Goal: Ask a question

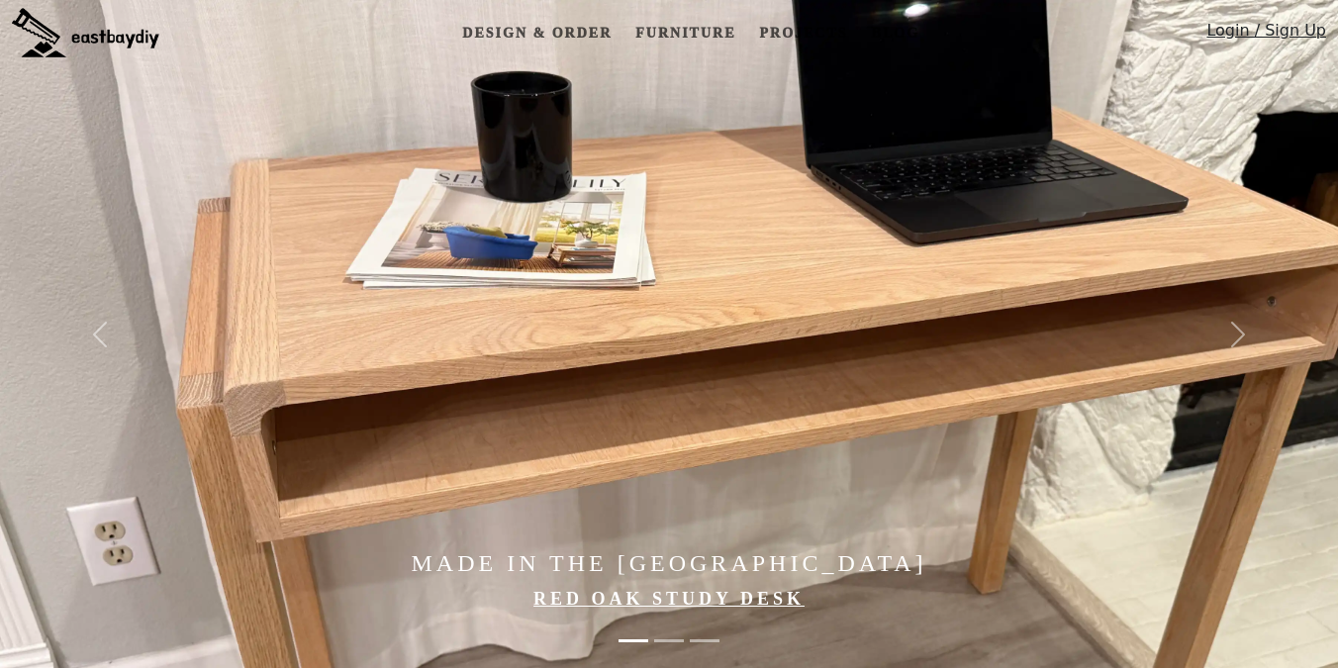
click at [1232, 30] on link "Login / Sign Up" at bounding box center [1266, 35] width 120 height 33
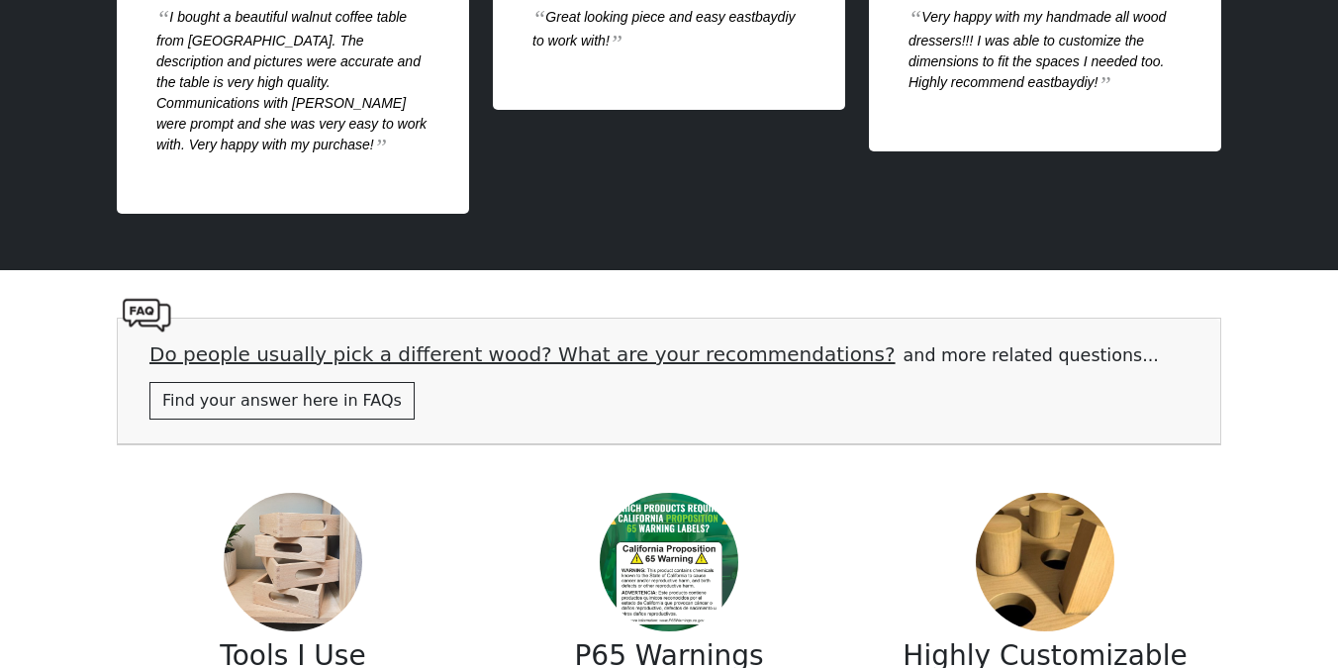
scroll to position [4253, 0]
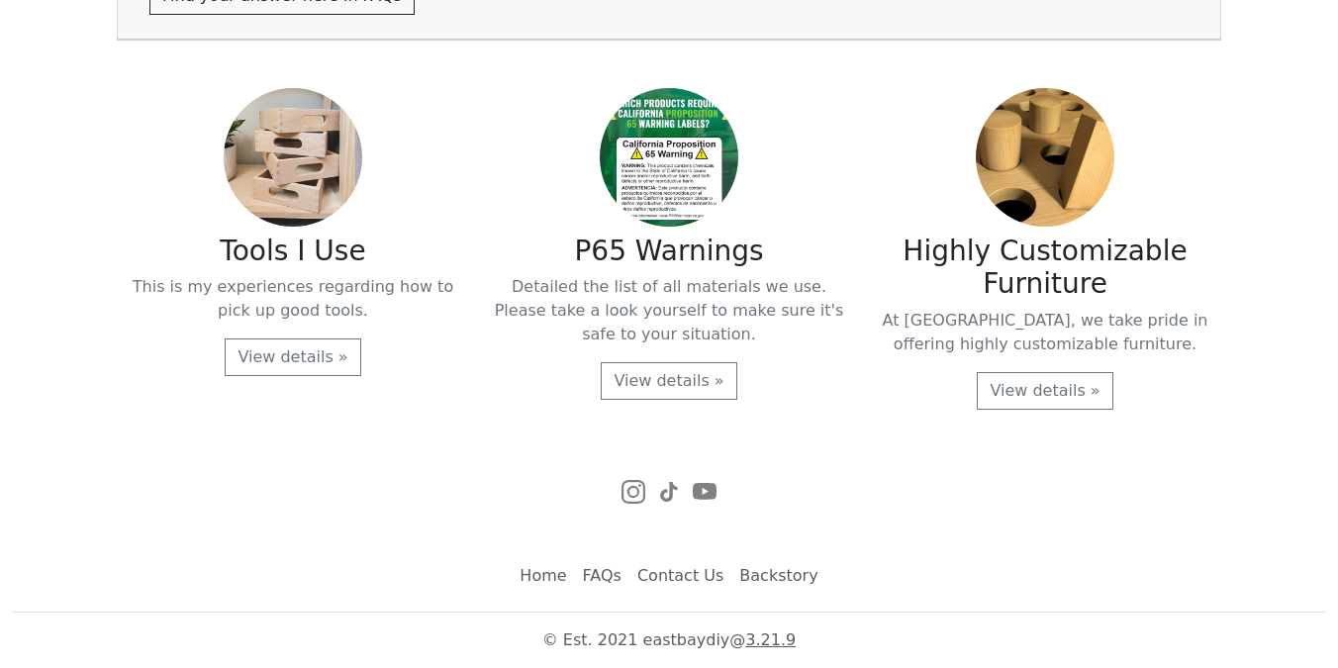
click at [655, 573] on link "Contact Us" at bounding box center [680, 576] width 102 height 40
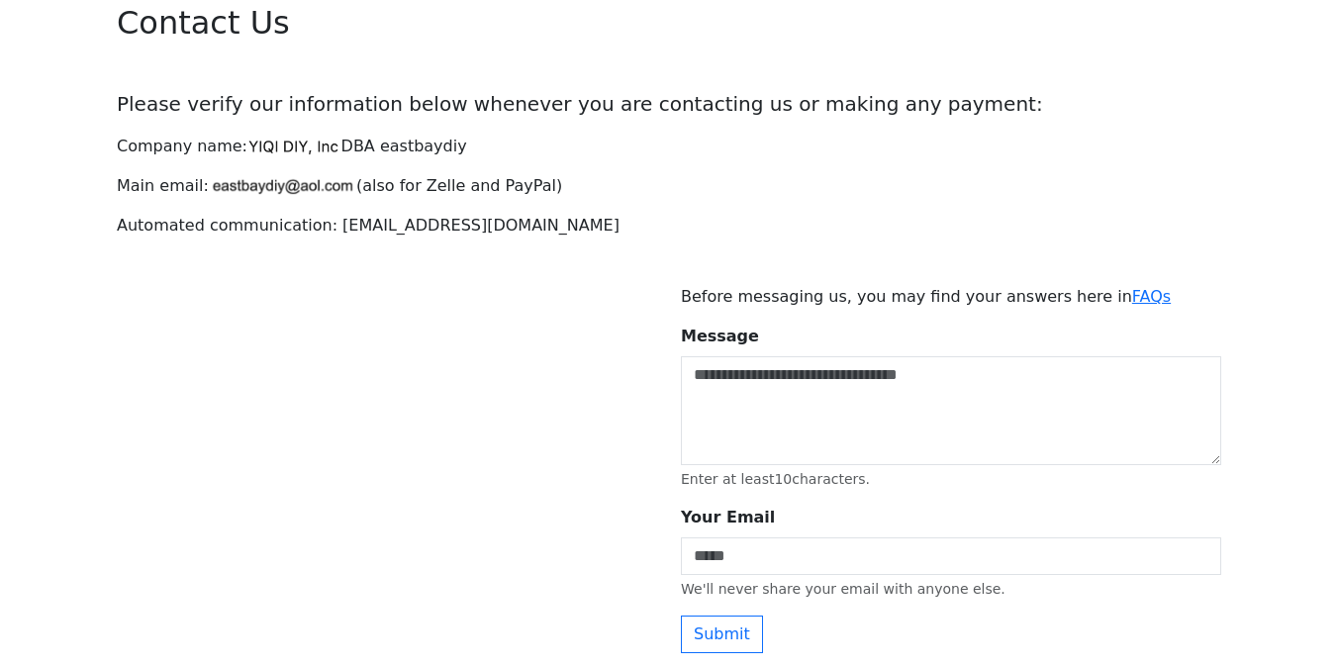
scroll to position [115, 0]
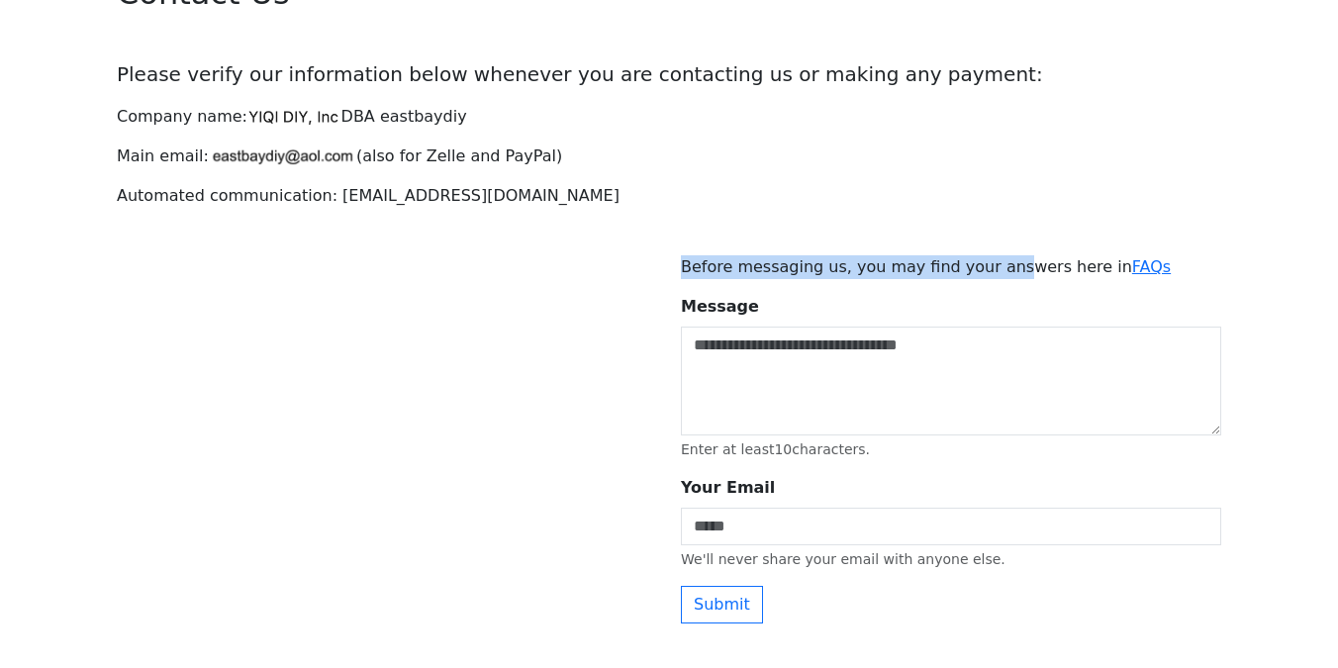
drag, startPoint x: 685, startPoint y: 266, endPoint x: 995, endPoint y: 266, distance: 310.7
click at [995, 266] on p "Before messaging us, you may find your answers here in FAQs" at bounding box center [951, 267] width 540 height 24
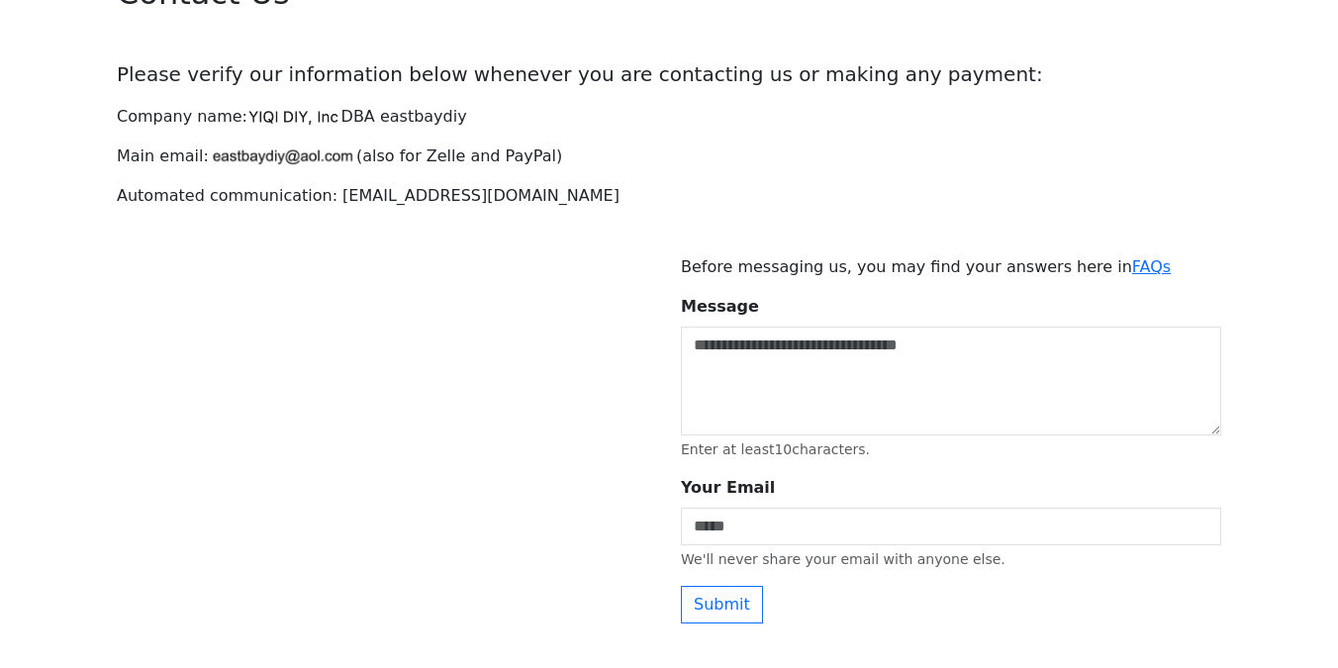
click at [1010, 182] on div "Contact Us Please verify our information below whenever you are contacting us o…" at bounding box center [669, 391] width 1128 height 880
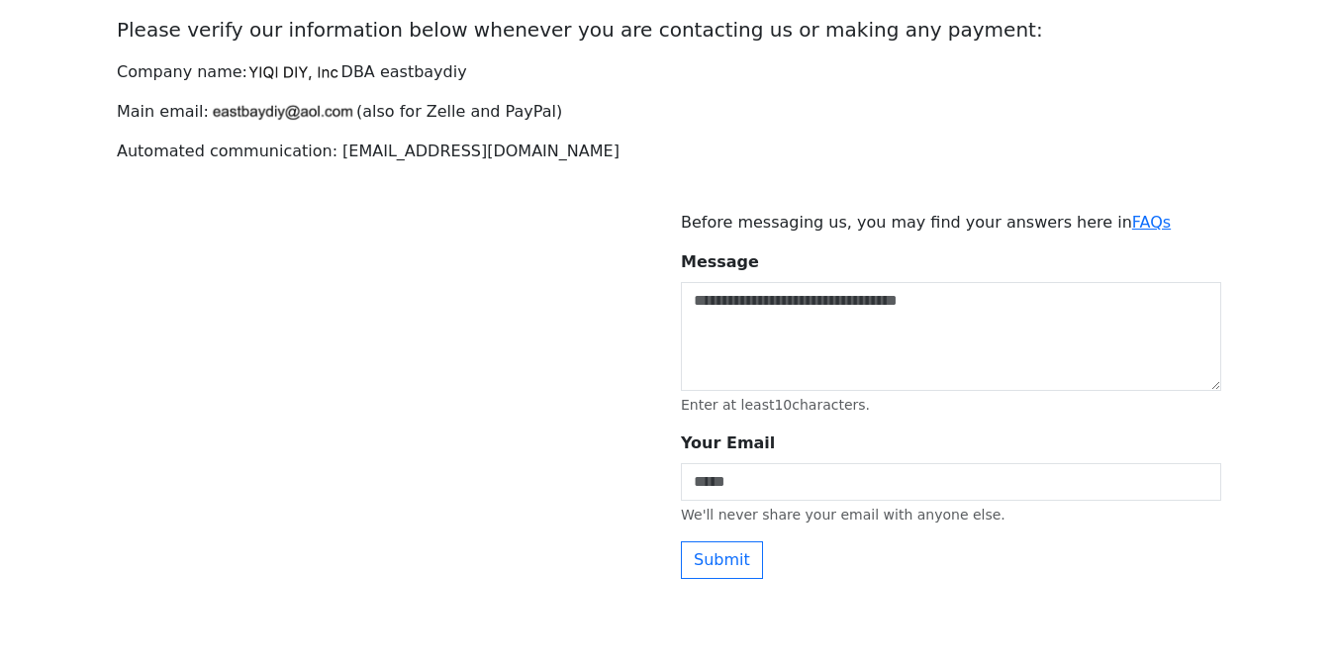
scroll to position [160, 0]
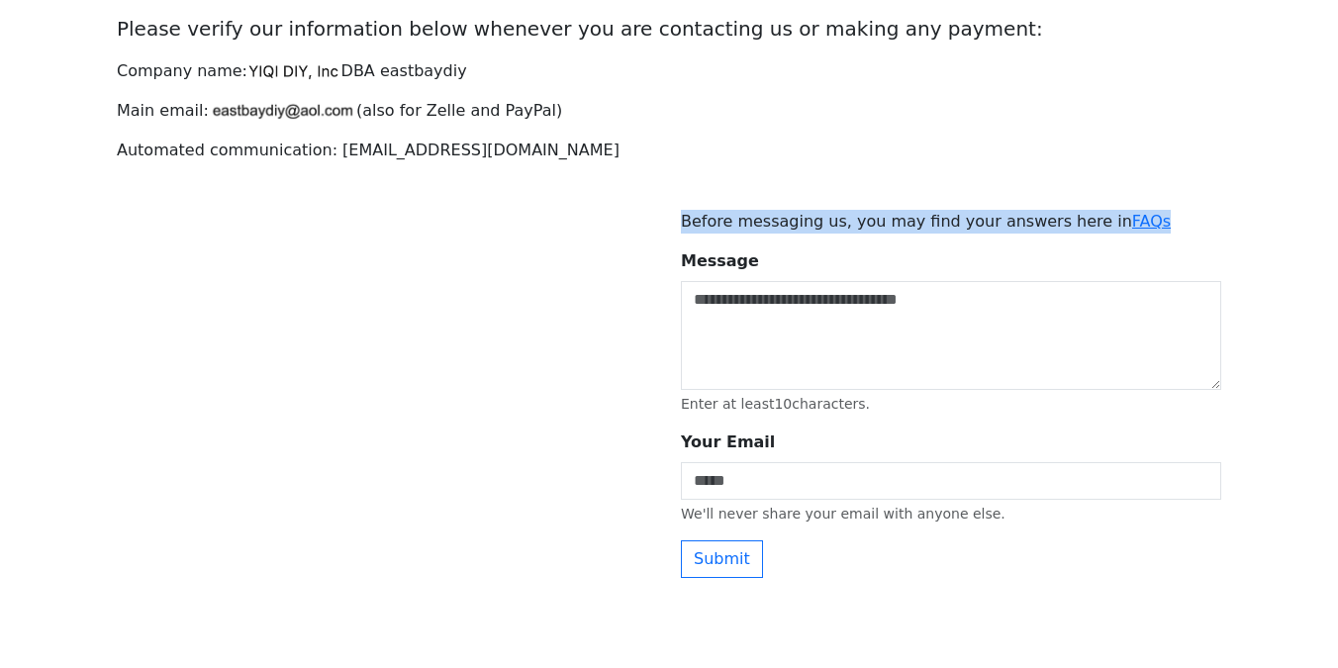
drag, startPoint x: 683, startPoint y: 222, endPoint x: 1134, endPoint y: 221, distance: 451.1
click at [1134, 221] on p "Before messaging us, you may find your answers here in FAQs" at bounding box center [951, 222] width 540 height 24
click at [868, 230] on p "Before messaging us, you may find your answers here in FAQs" at bounding box center [951, 222] width 540 height 24
drag, startPoint x: 684, startPoint y: 227, endPoint x: 1147, endPoint y: 222, distance: 463.0
click at [1147, 222] on p "Before messaging us, you may find your answers here in FAQs" at bounding box center [951, 222] width 540 height 24
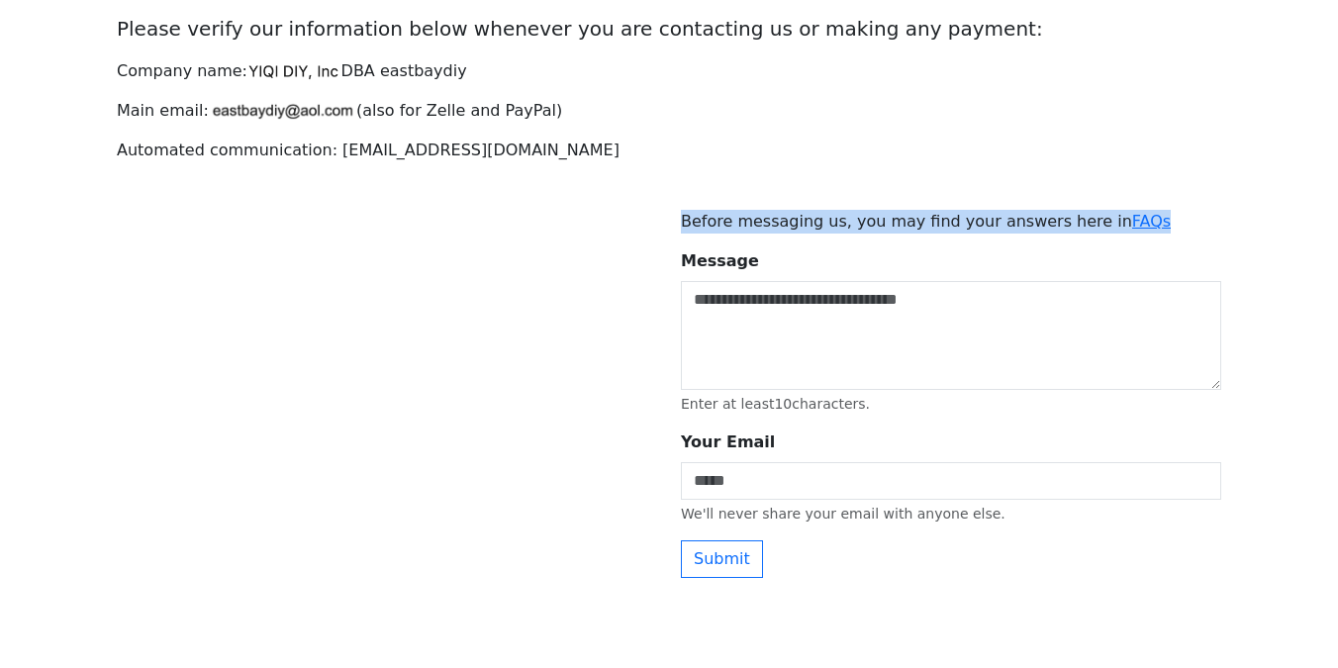
click at [1147, 222] on p "Before messaging us, you may find your answers here in FAQs" at bounding box center [951, 222] width 540 height 24
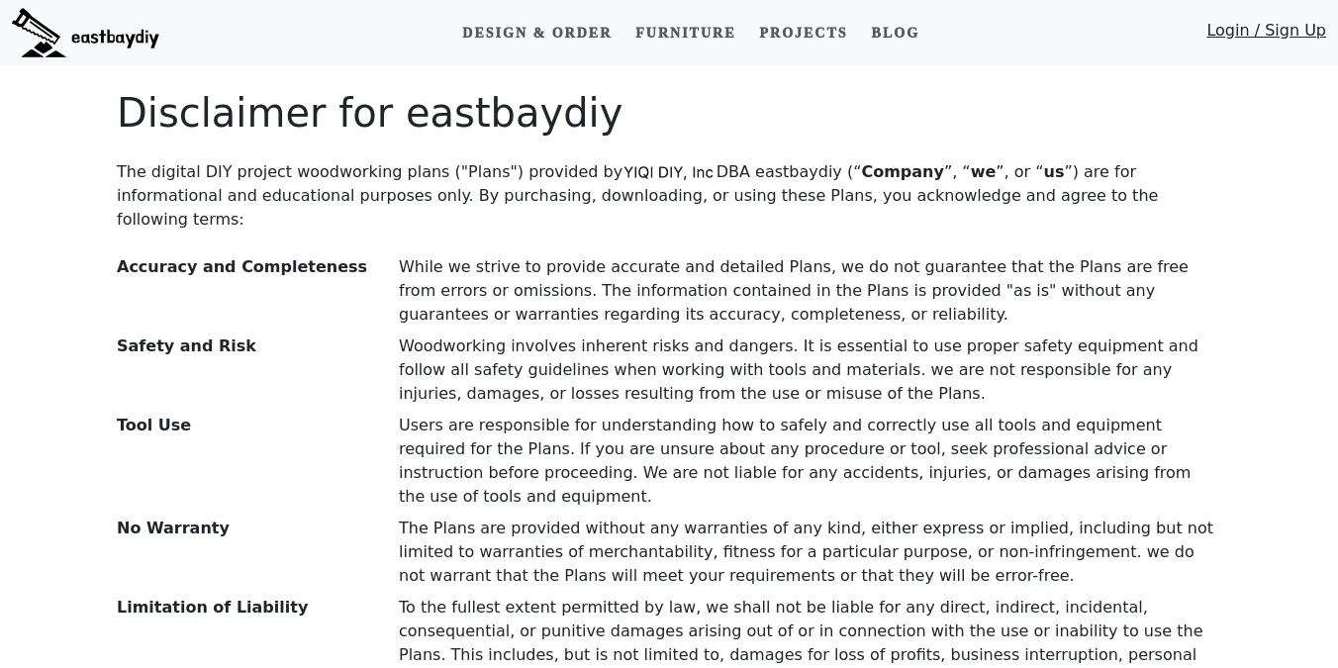
scroll to position [505, 0]
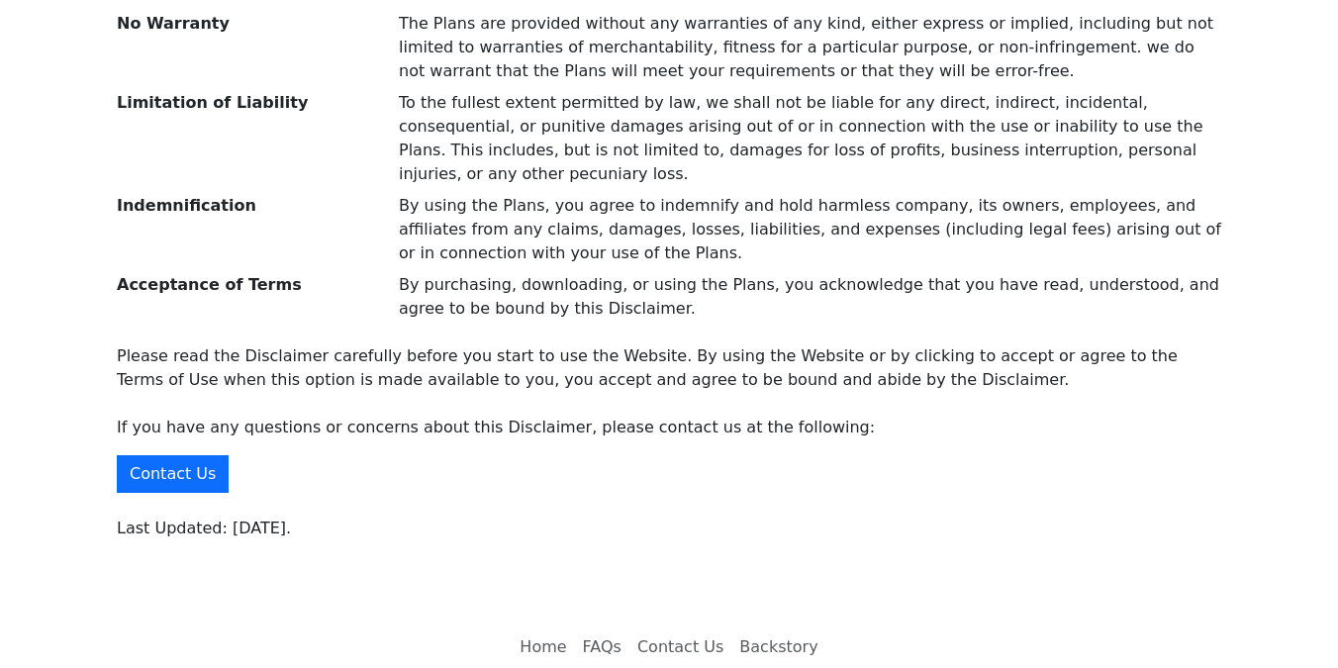
click at [201, 455] on button "Contact Us" at bounding box center [173, 474] width 112 height 38
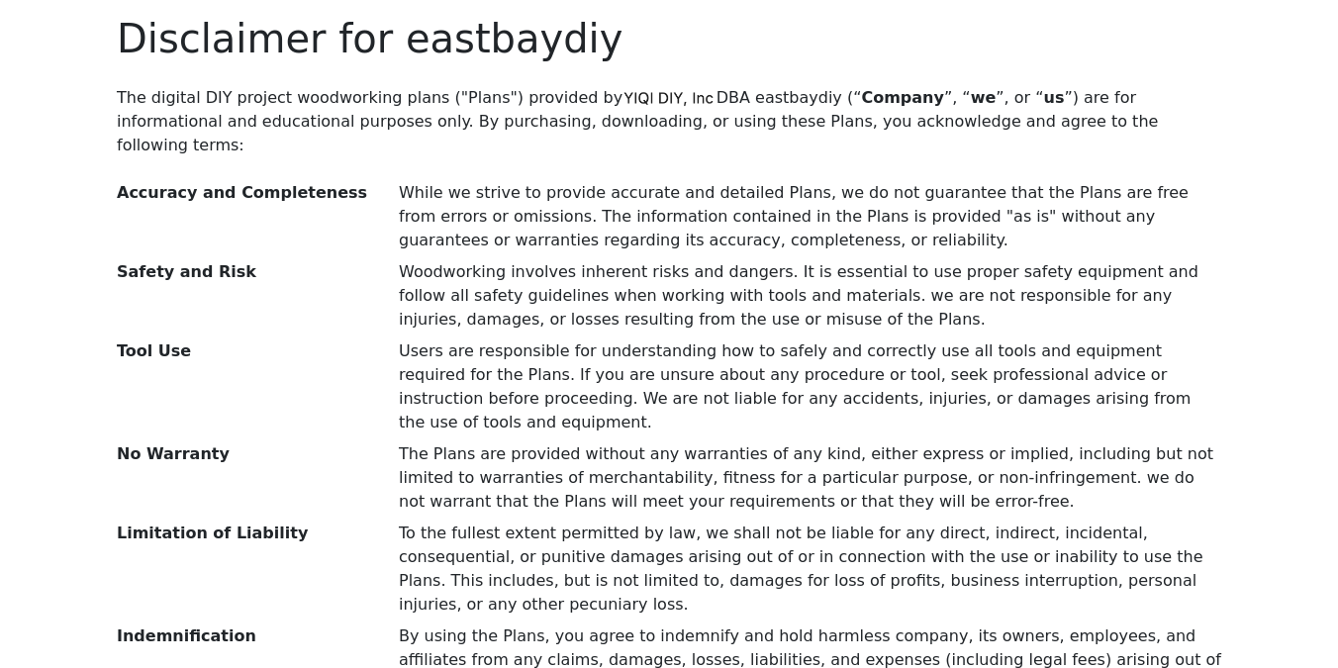
scroll to position [0, 0]
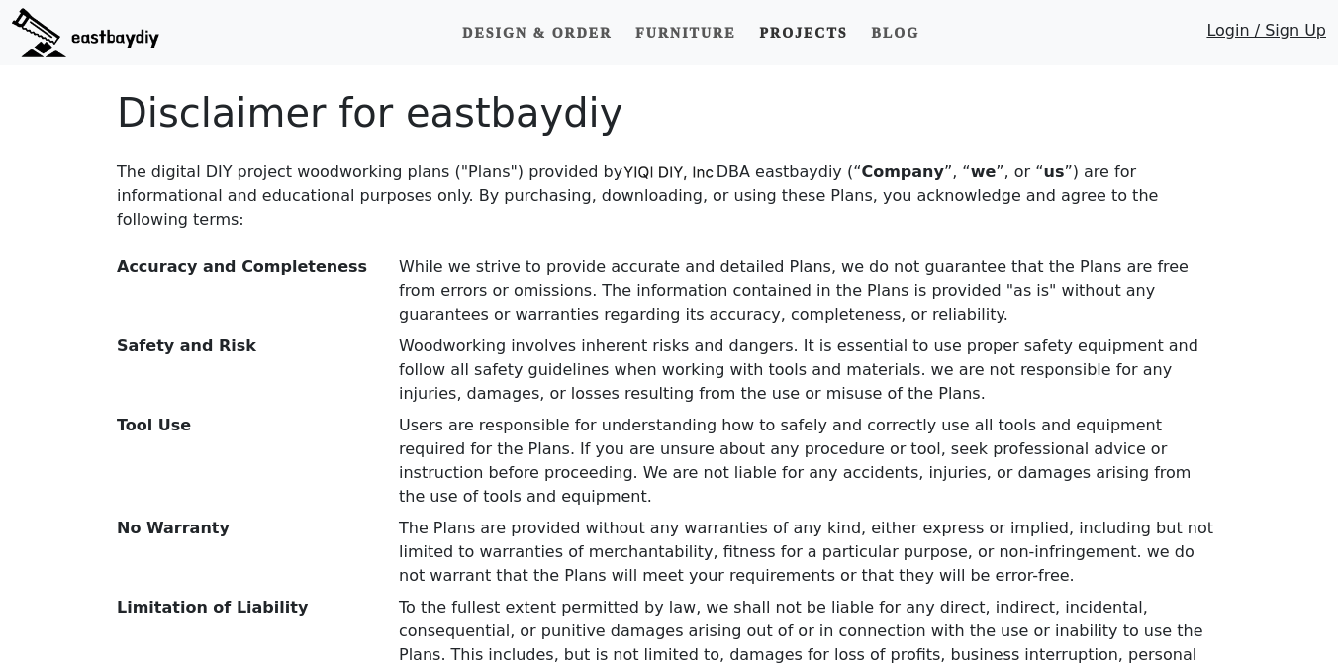
click at [786, 35] on link "Projects" at bounding box center [803, 33] width 104 height 37
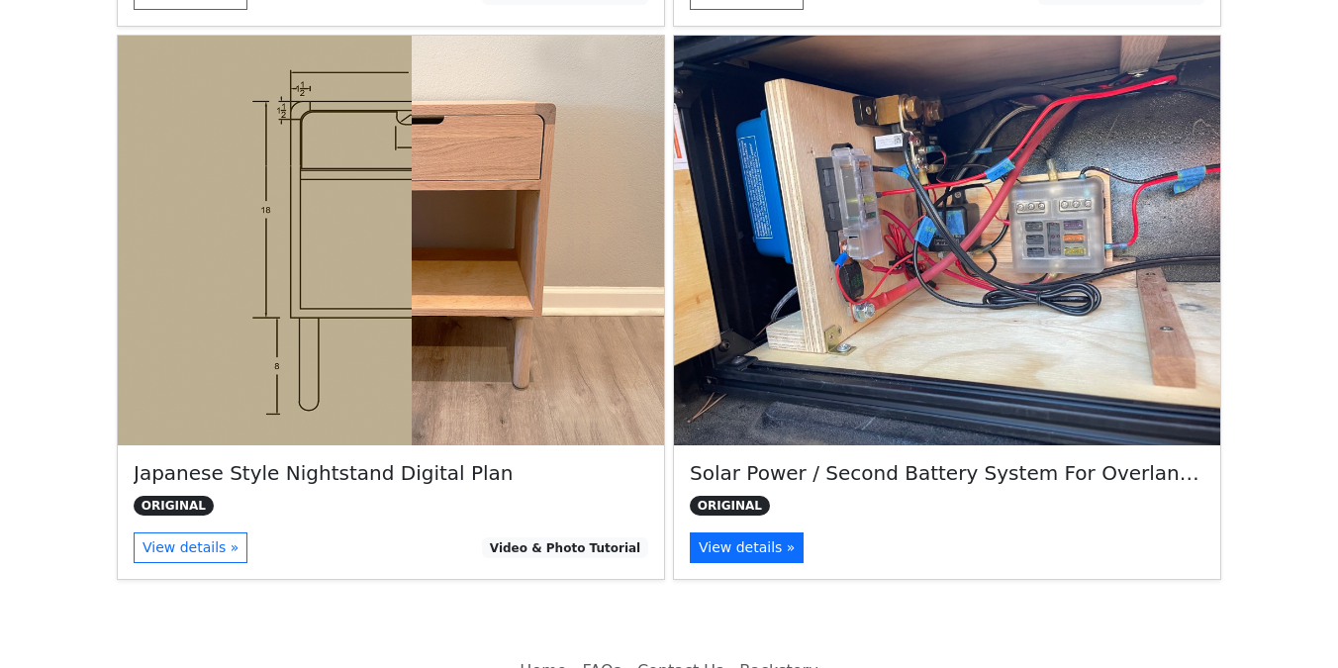
click at [730, 555] on link "View details »" at bounding box center [747, 547] width 114 height 31
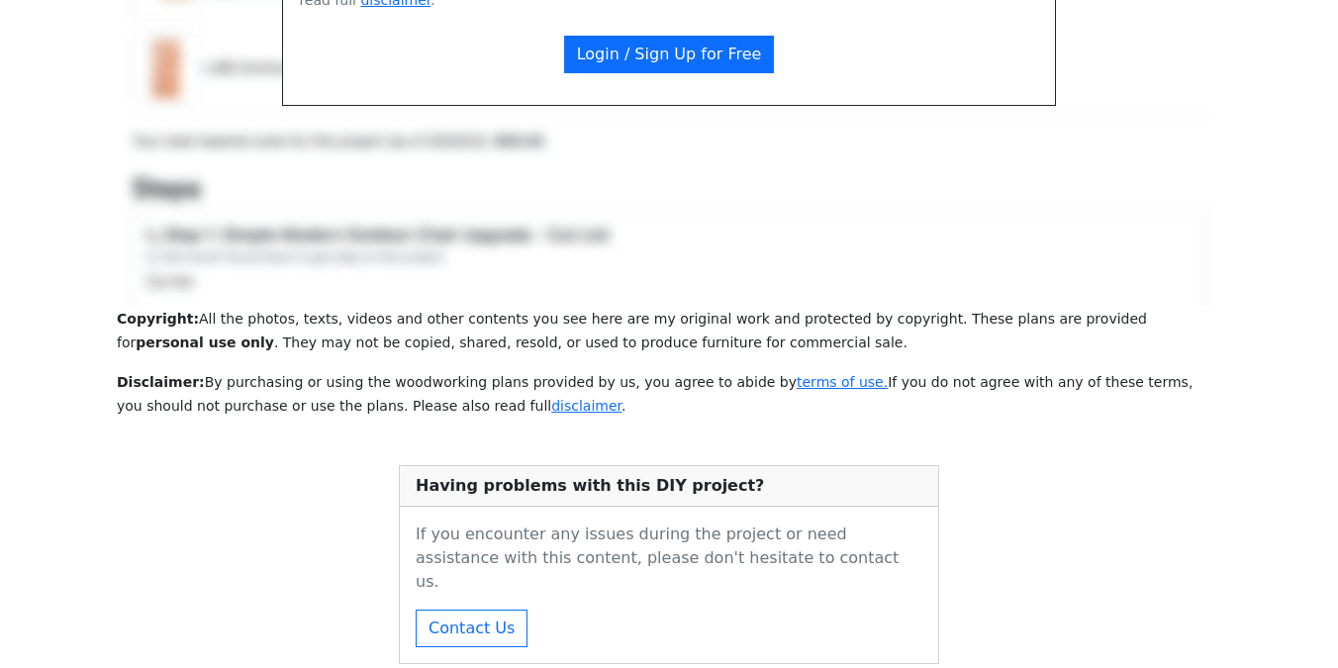
scroll to position [1659, 0]
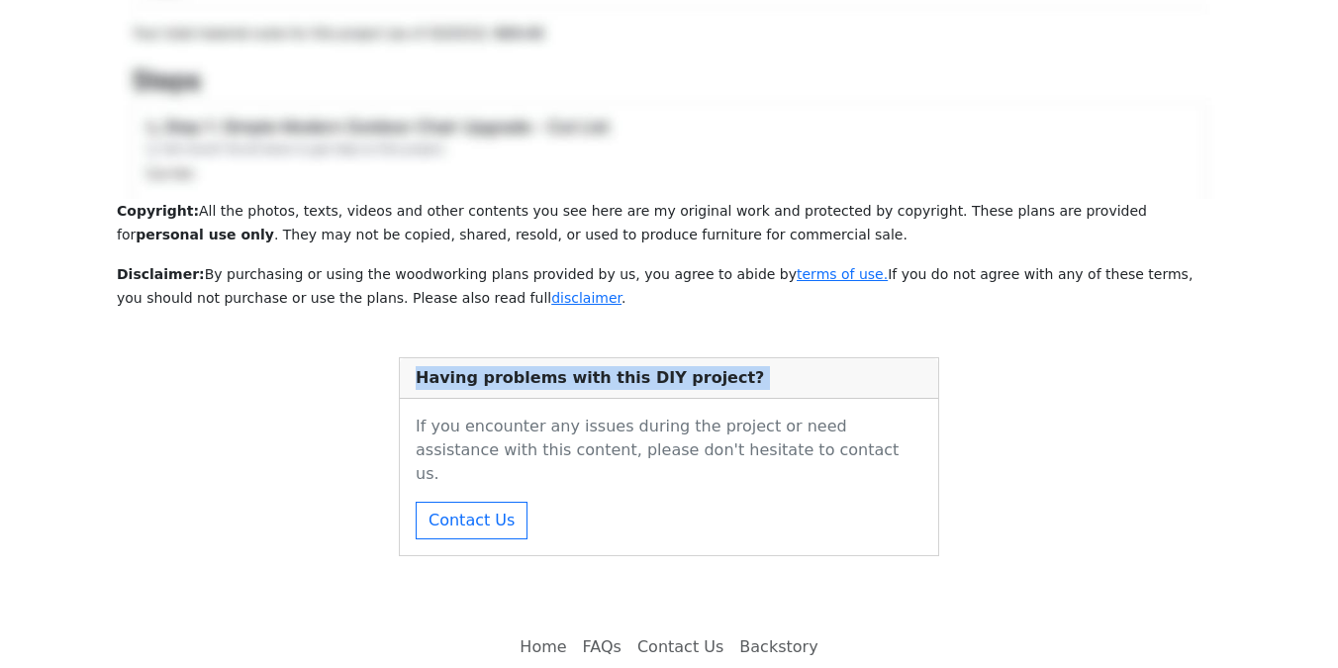
drag, startPoint x: 416, startPoint y: 335, endPoint x: 737, endPoint y: 362, distance: 322.6
click at [737, 362] on div "Having problems with this DIY project? If you encounter any issues during the p…" at bounding box center [669, 456] width 540 height 199
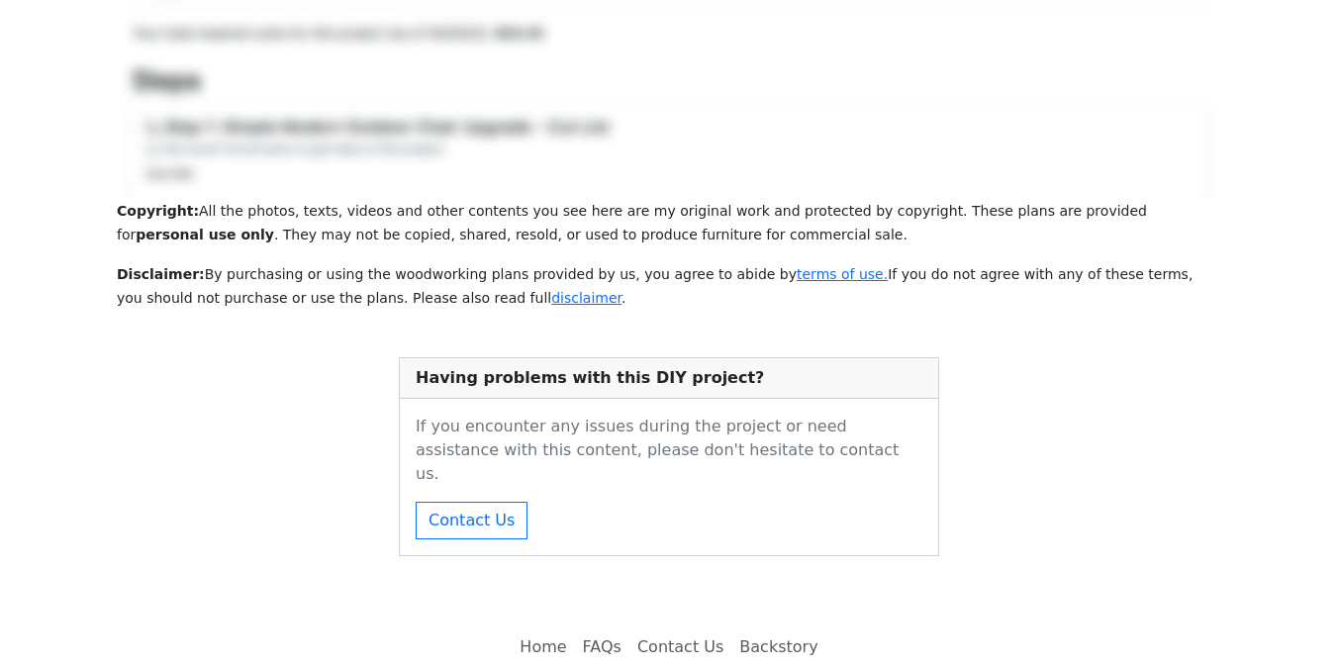
click at [761, 415] on p "If you encounter any issues during the project or need assistance with this con…" at bounding box center [669, 450] width 507 height 71
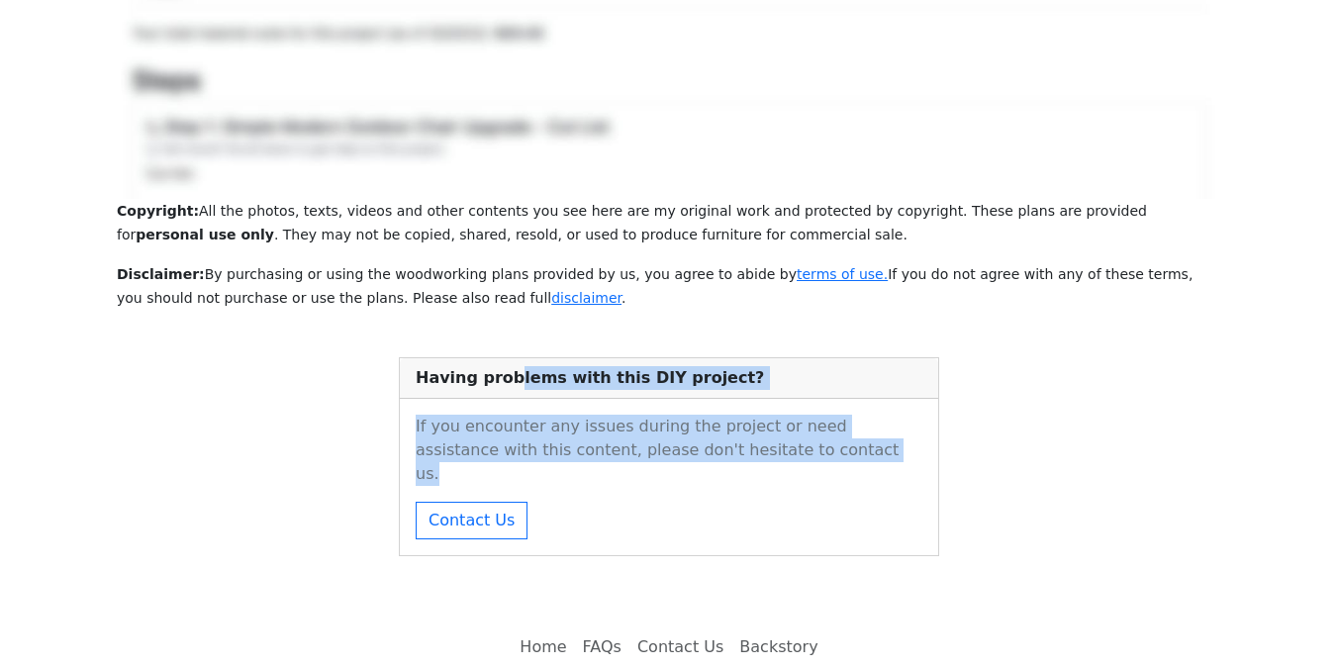
drag, startPoint x: 773, startPoint y: 396, endPoint x: 507, endPoint y: 332, distance: 273.6
click at [507, 357] on div "Having problems with this DIY project? If you encounter any issues during the p…" at bounding box center [669, 456] width 540 height 199
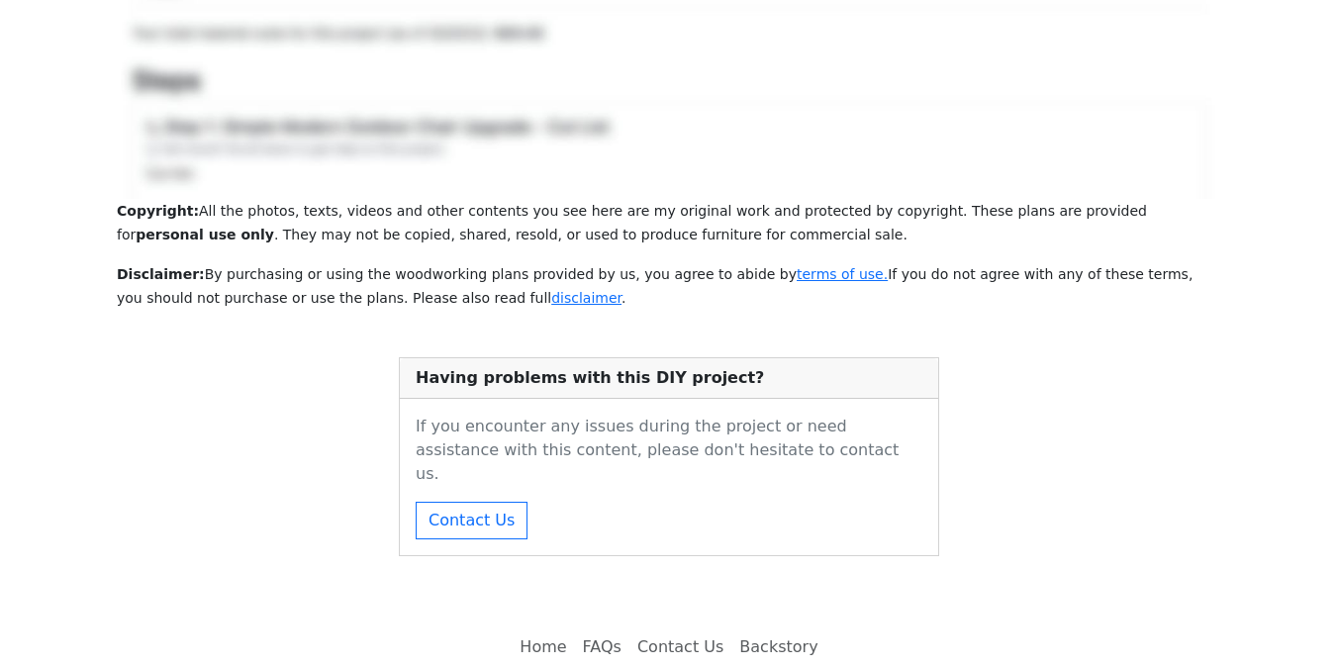
click at [507, 368] on b "Having problems with this DIY project?" at bounding box center [590, 377] width 348 height 19
click at [467, 502] on button "Contact Us" at bounding box center [472, 521] width 112 height 38
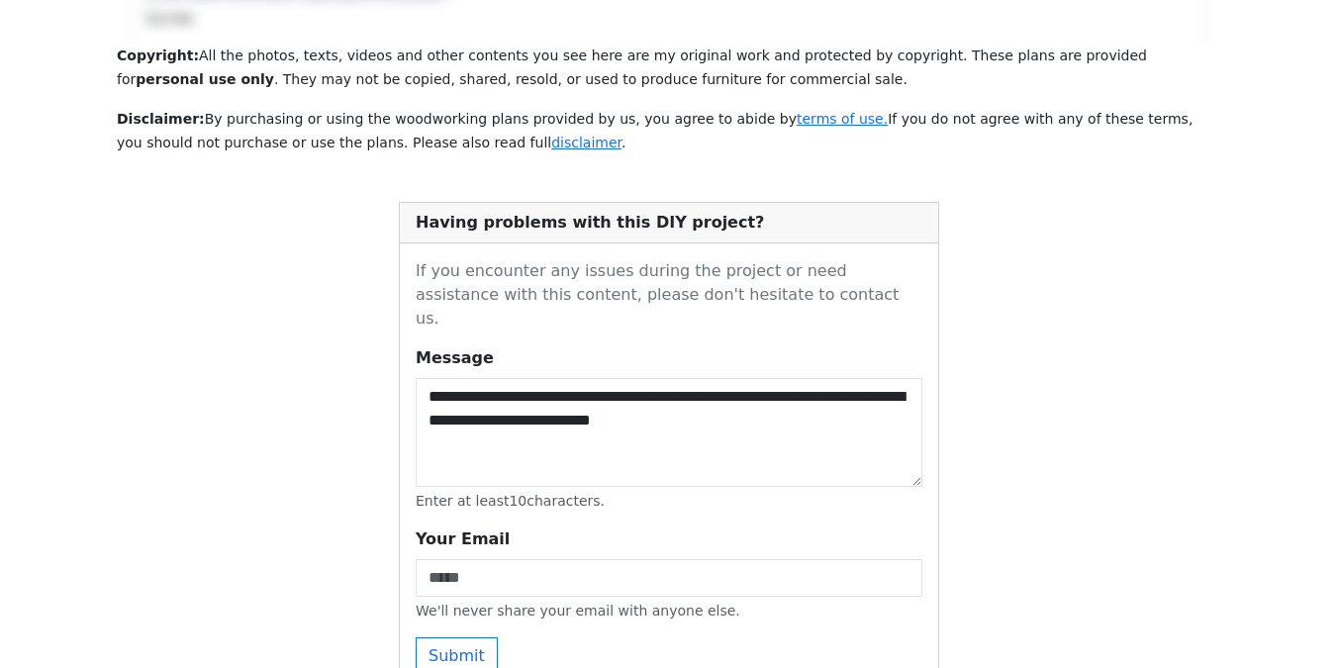
scroll to position [1950, 0]
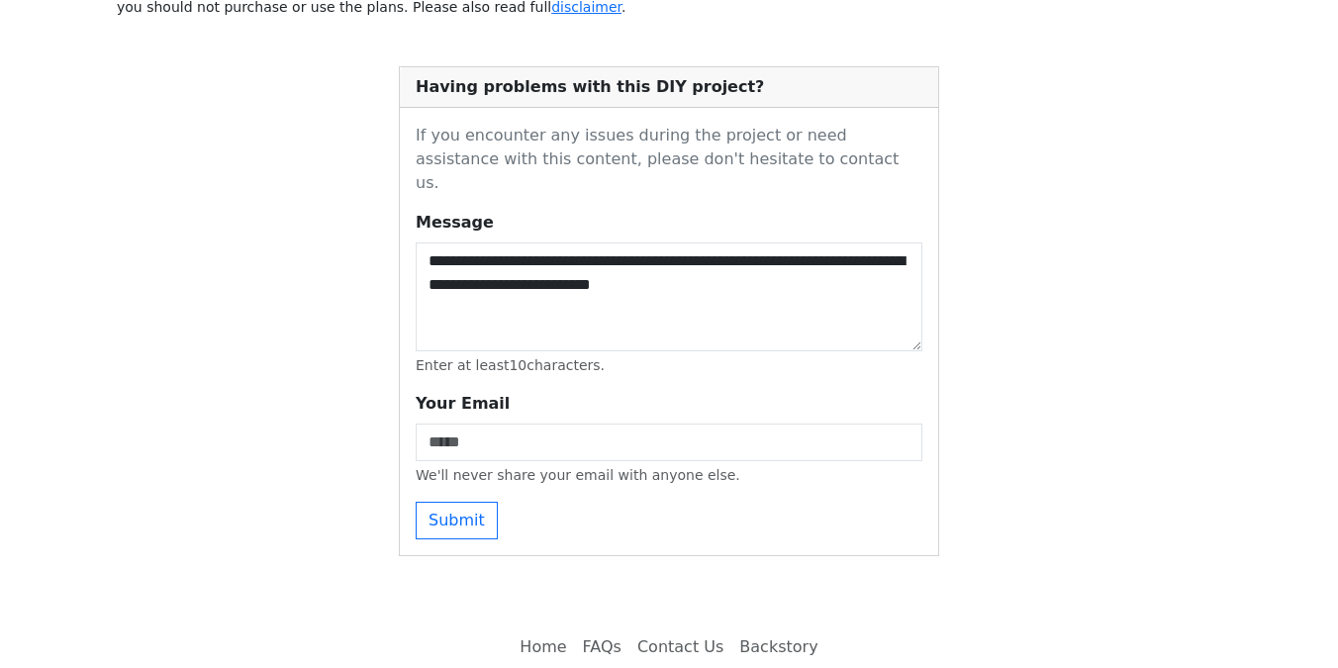
click at [609, 627] on link "FAQs" at bounding box center [602, 647] width 54 height 40
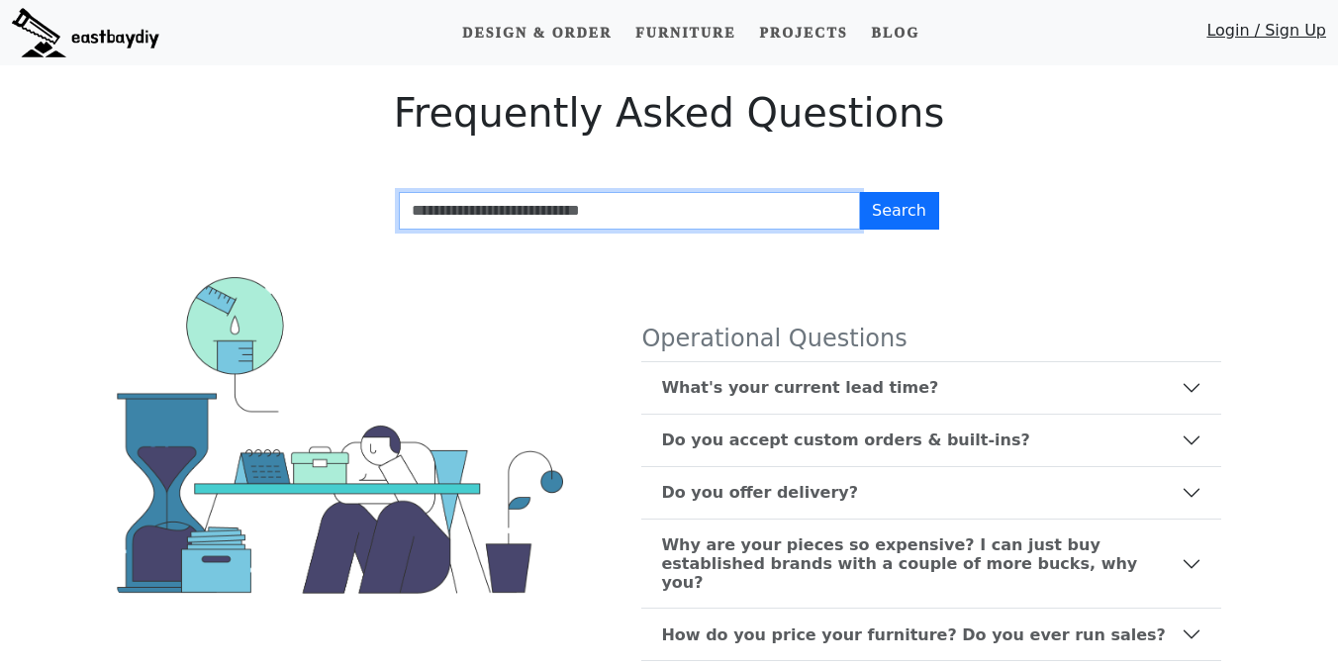
click at [572, 204] on input "Search FAQs" at bounding box center [629, 211] width 461 height 38
type input "****"
click at [859, 192] on button "Search" at bounding box center [899, 211] width 80 height 38
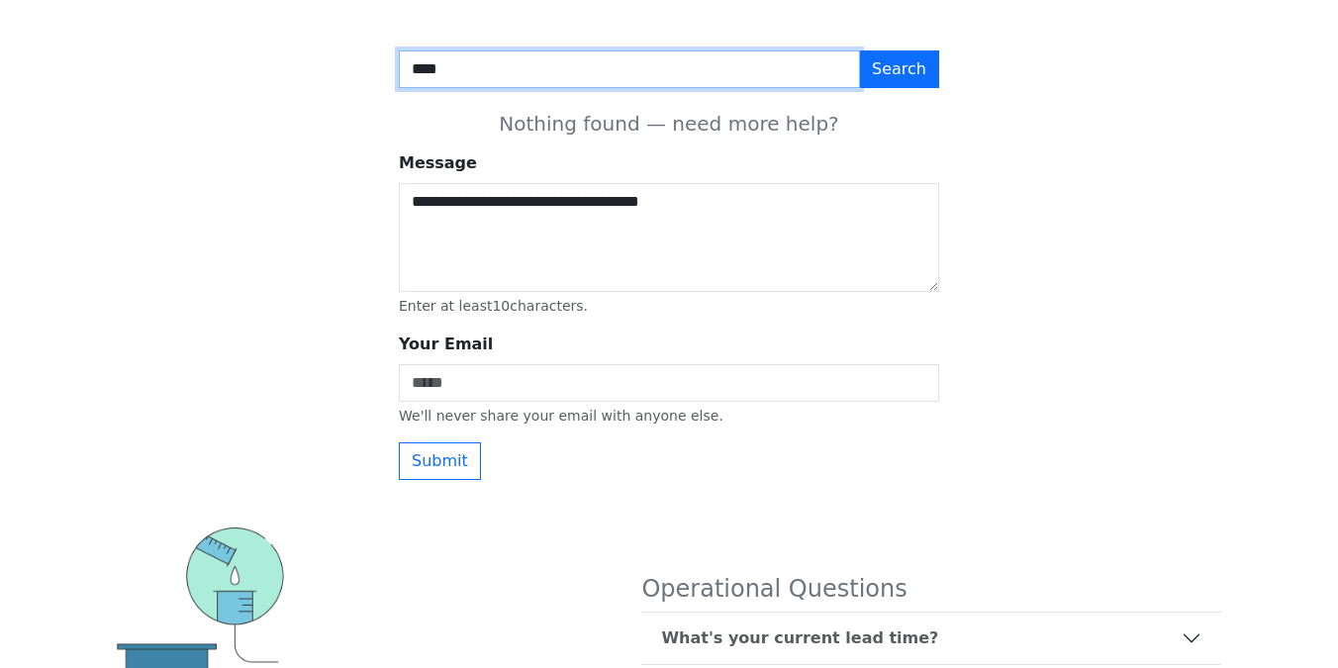
scroll to position [145, 0]
